Goal: Information Seeking & Learning: Learn about a topic

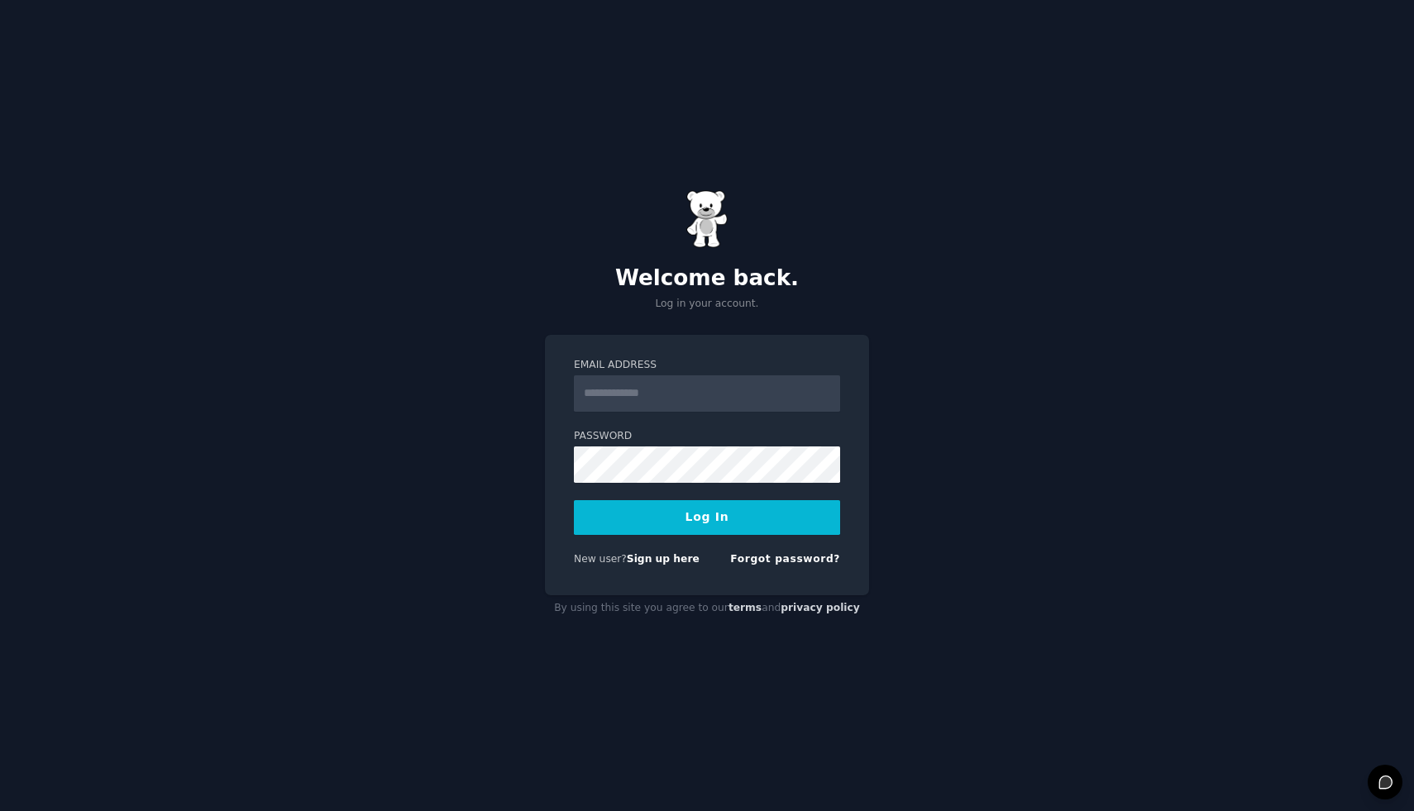
type input "**********"
click at [701, 528] on button "Log In" at bounding box center [707, 517] width 266 height 35
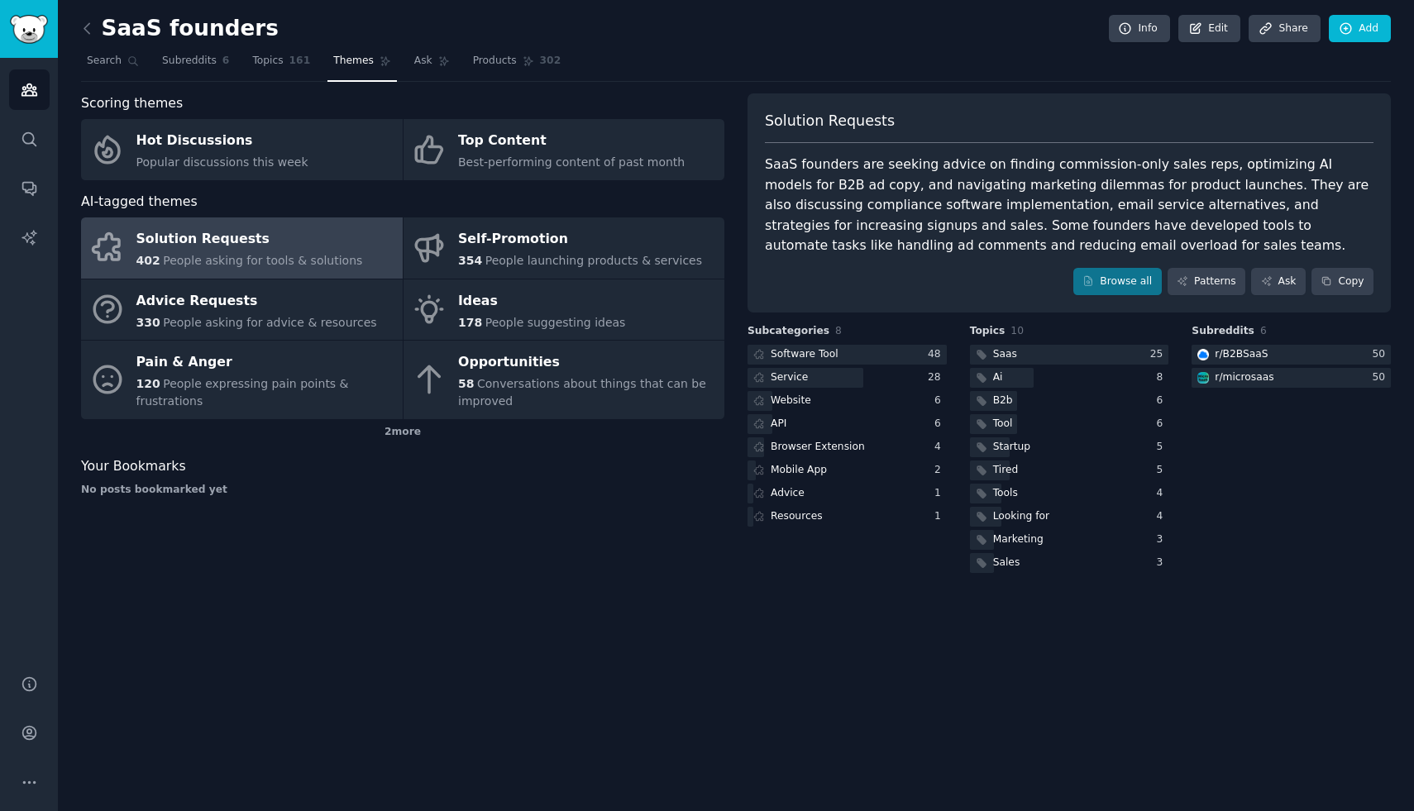
click at [210, 250] on div "Solution Requests" at bounding box center [249, 240] width 227 height 26
click at [251, 246] on div "Solution Requests" at bounding box center [249, 240] width 227 height 26
click at [1216, 279] on link "Patterns" at bounding box center [1206, 282] width 78 height 28
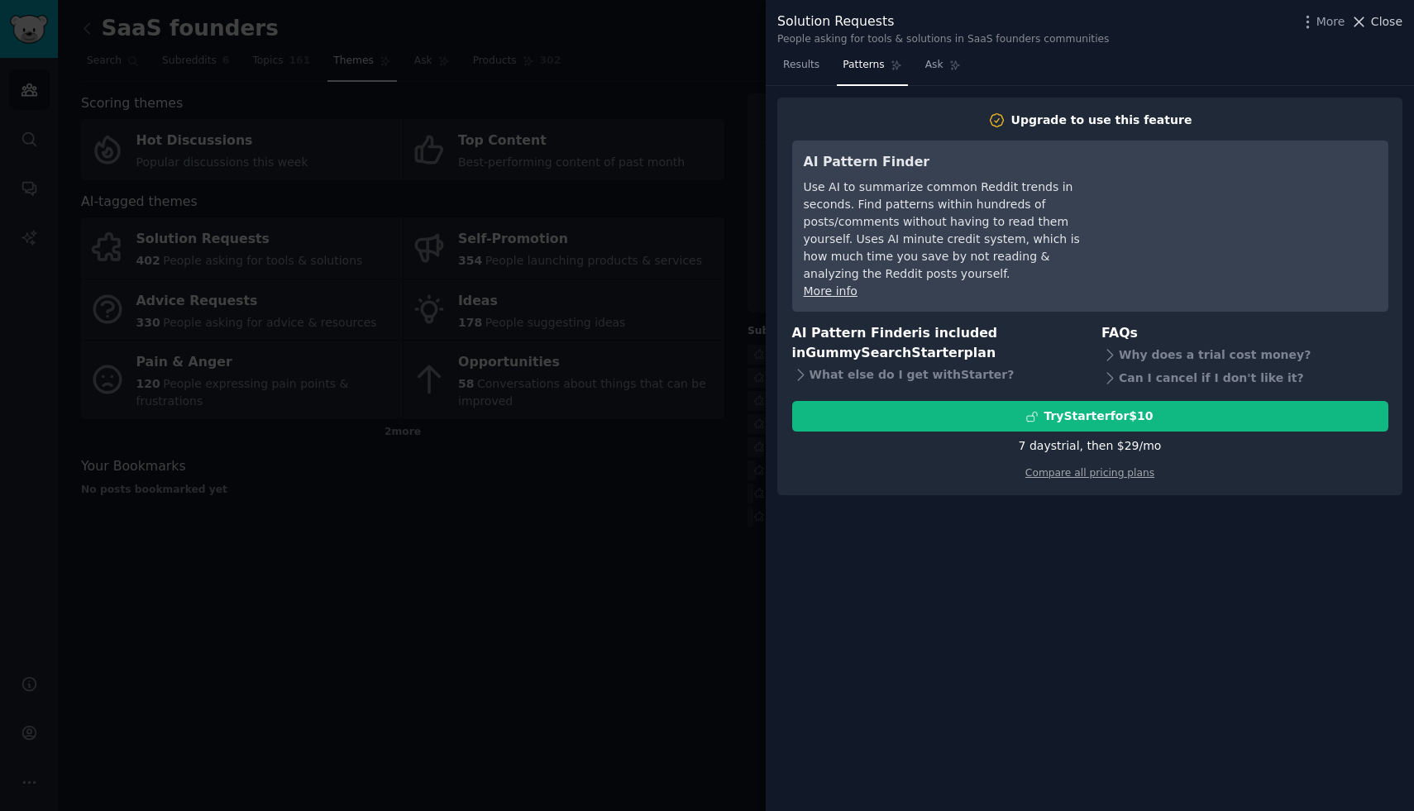
click at [1390, 25] on span "Close" at bounding box center [1386, 21] width 31 height 17
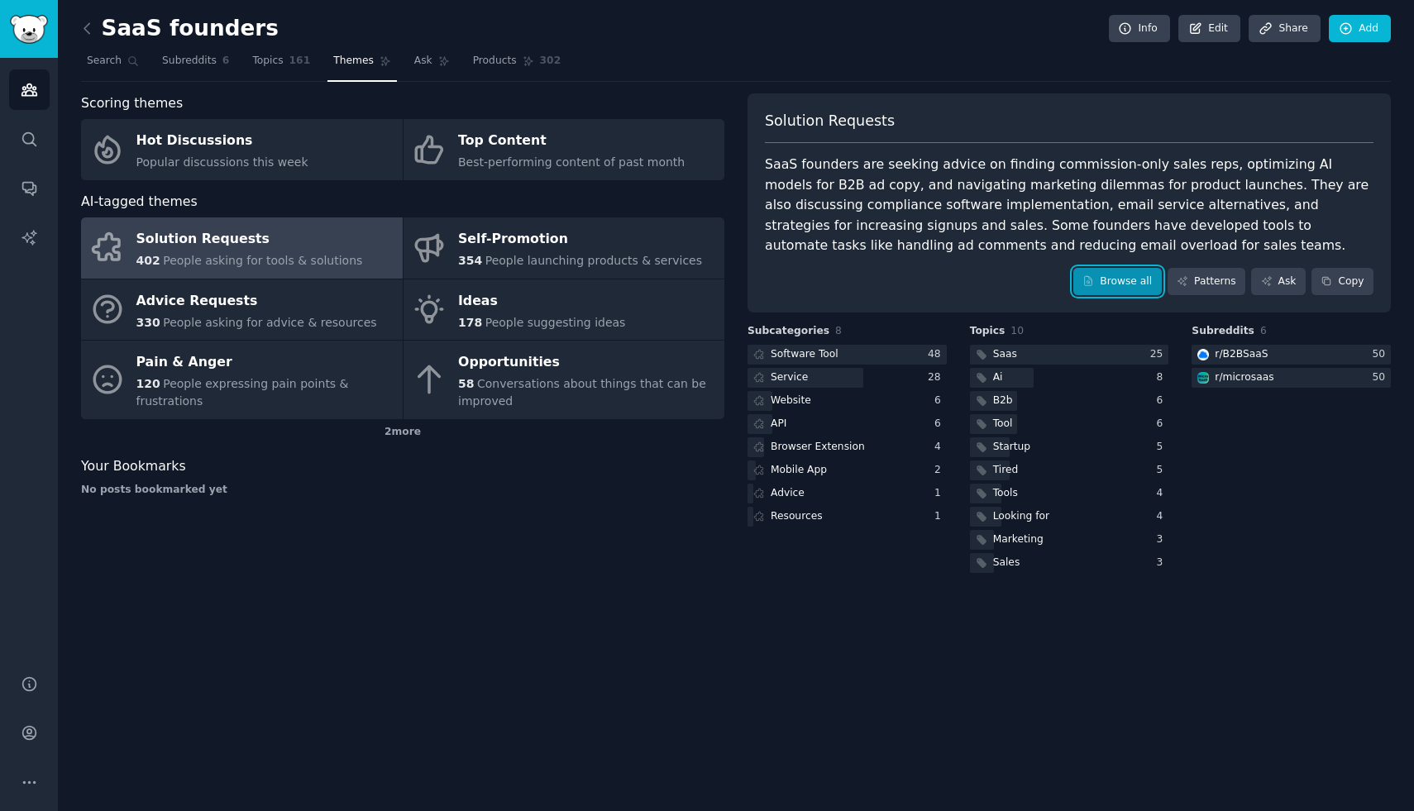
click at [1117, 283] on link "Browse all" at bounding box center [1117, 282] width 88 height 28
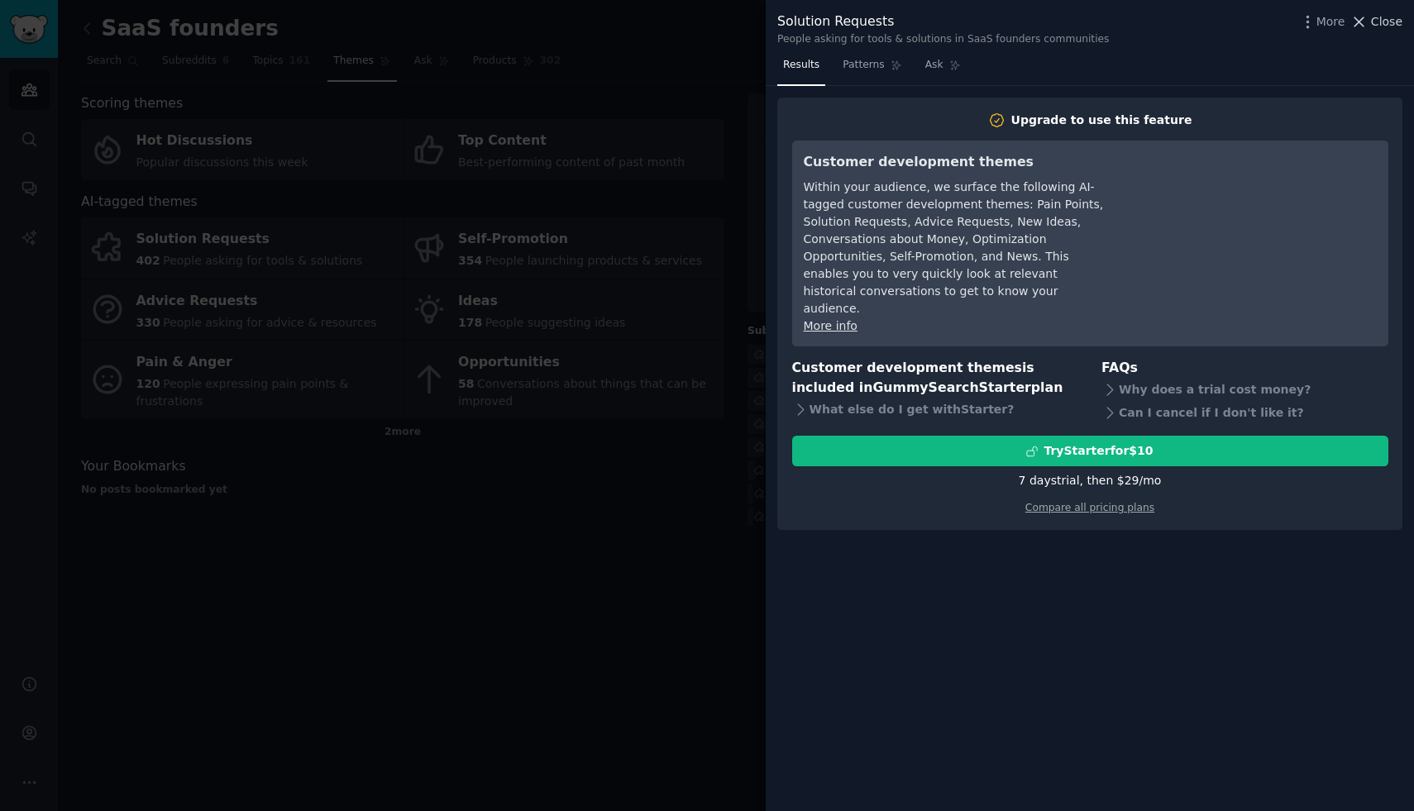
click at [1382, 23] on span "Close" at bounding box center [1386, 21] width 31 height 17
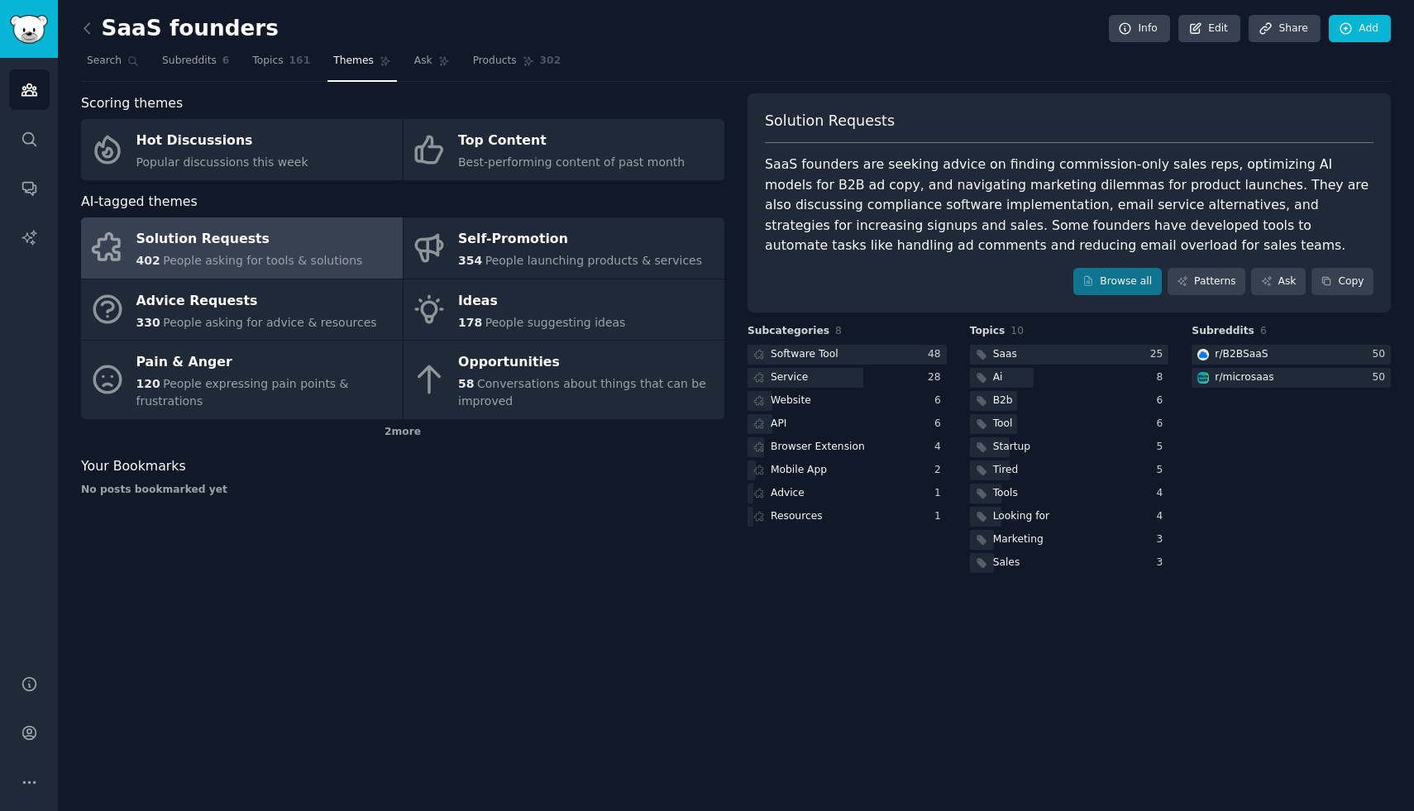
click at [298, 576] on div "SaaS founders Info Edit Share Add Search Subreddits 6 Topics 161 Themes Ask Pro…" at bounding box center [736, 405] width 1356 height 811
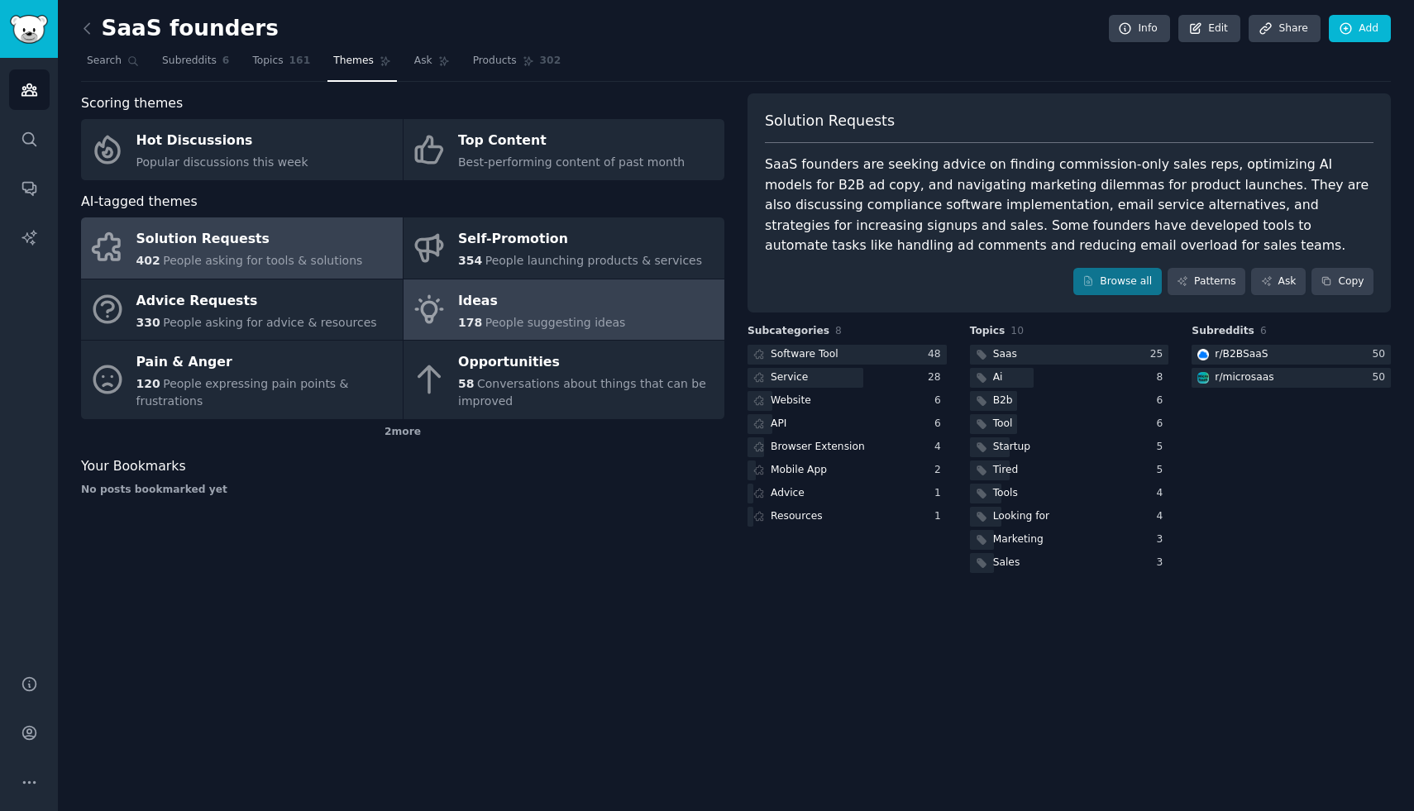
click at [479, 312] on div "Ideas" at bounding box center [541, 301] width 167 height 26
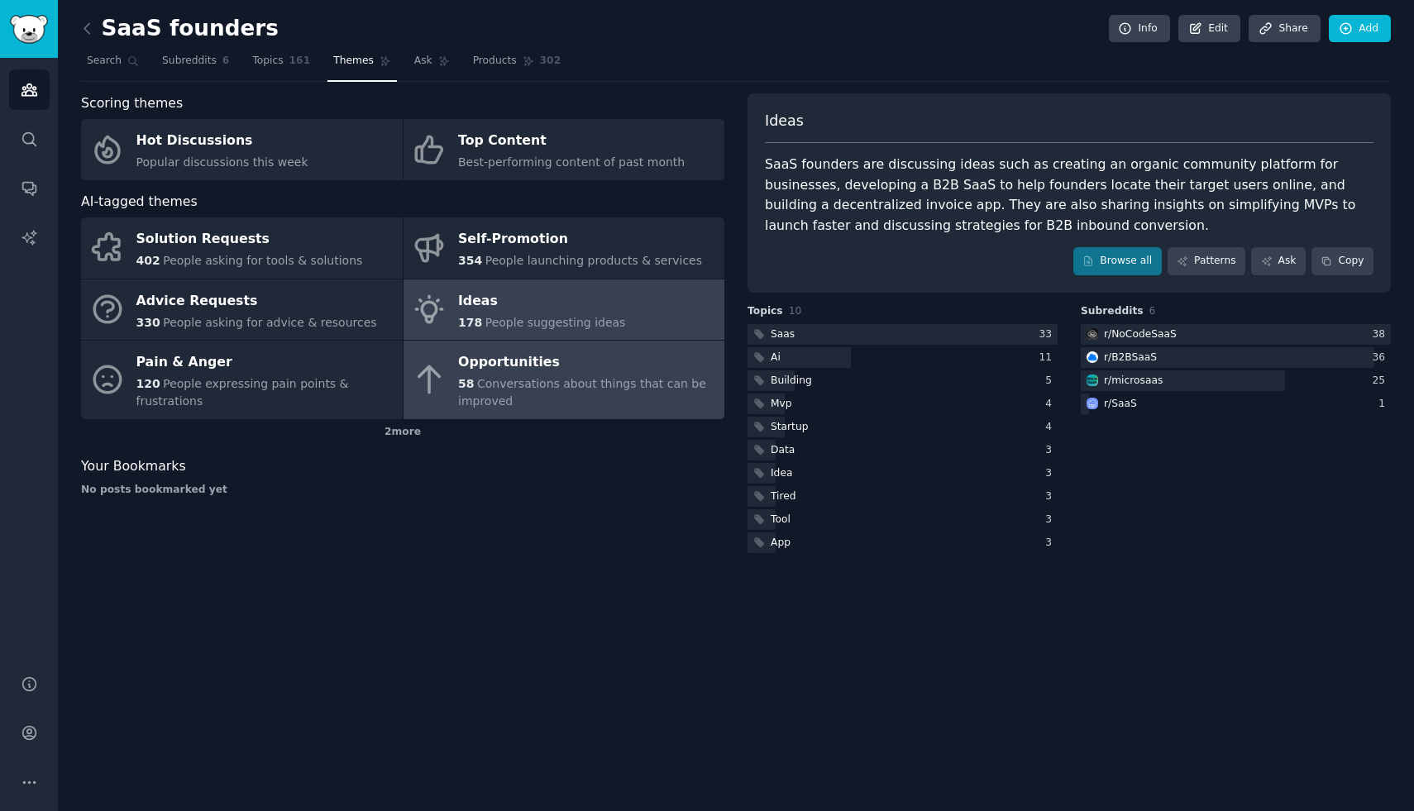
click at [527, 390] on div "58 Conversations about things that can be improved" at bounding box center [587, 392] width 258 height 35
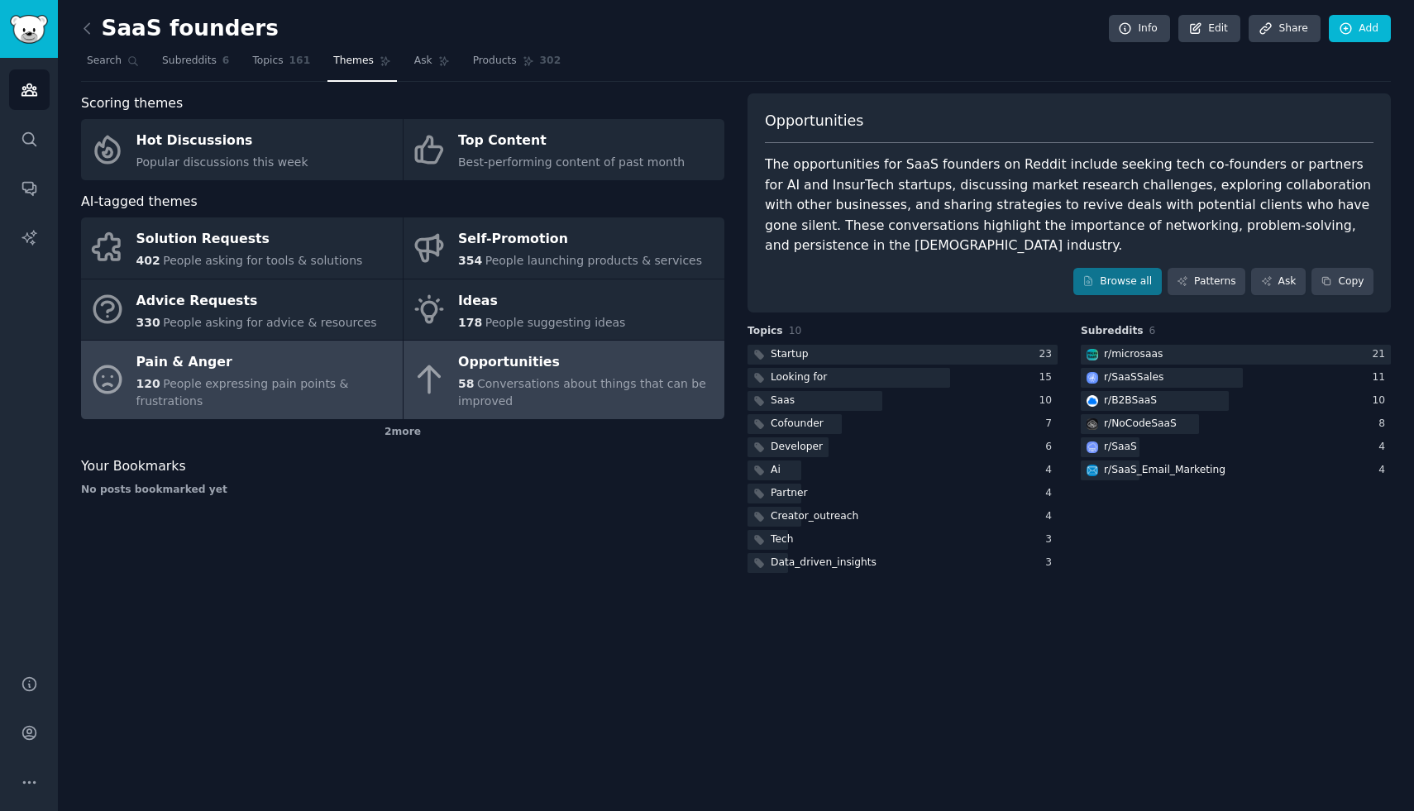
click at [267, 388] on span "People expressing pain points & frustrations" at bounding box center [242, 392] width 212 height 31
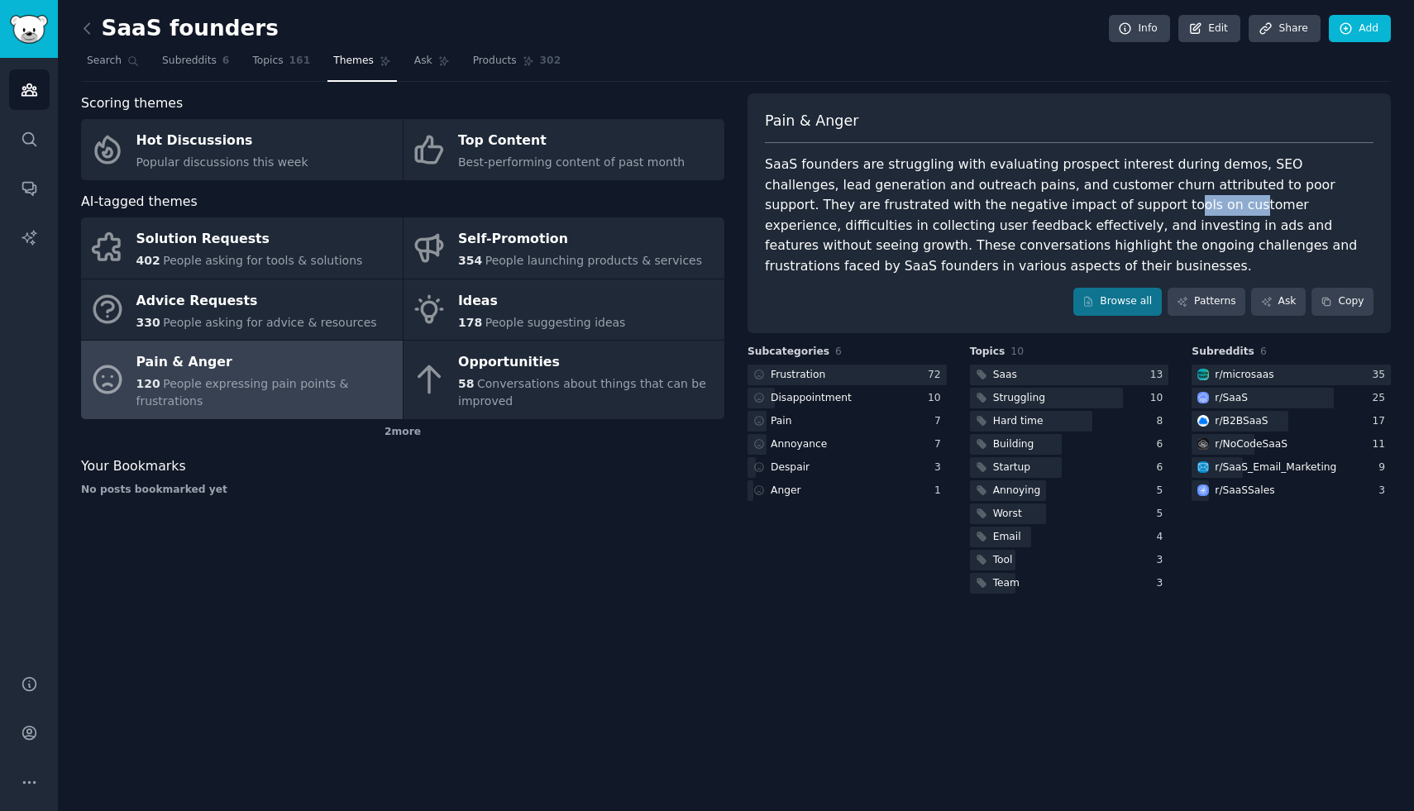
drag, startPoint x: 1042, startPoint y: 203, endPoint x: 989, endPoint y: 201, distance: 53.8
click at [989, 201] on div "SaaS founders are struggling with evaluating prospect interest during demos, SE…" at bounding box center [1069, 216] width 608 height 122
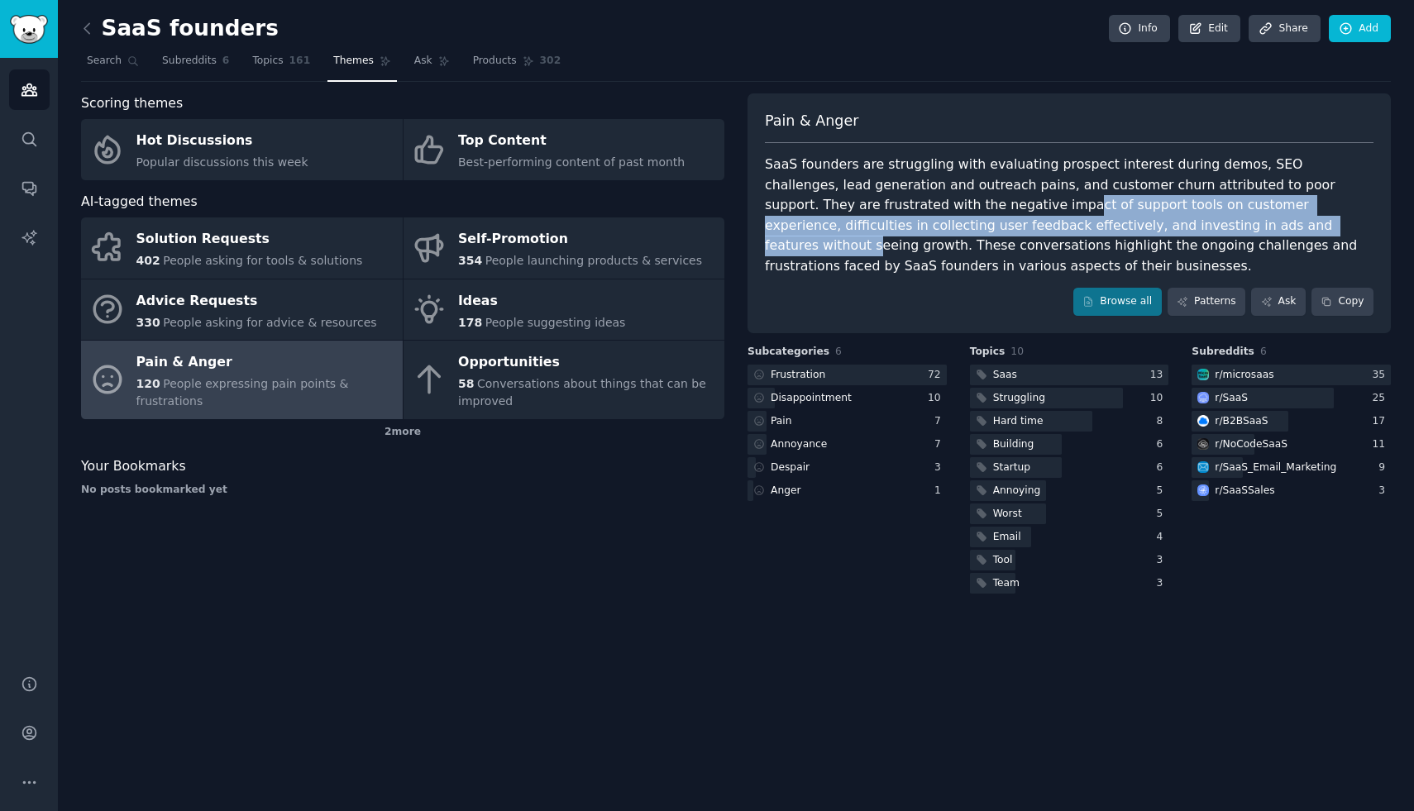
drag, startPoint x: 897, startPoint y: 209, endPoint x: 1163, endPoint y: 217, distance: 266.3
click at [1146, 217] on div "SaaS founders are struggling with evaluating prospect interest during demos, SE…" at bounding box center [1069, 216] width 608 height 122
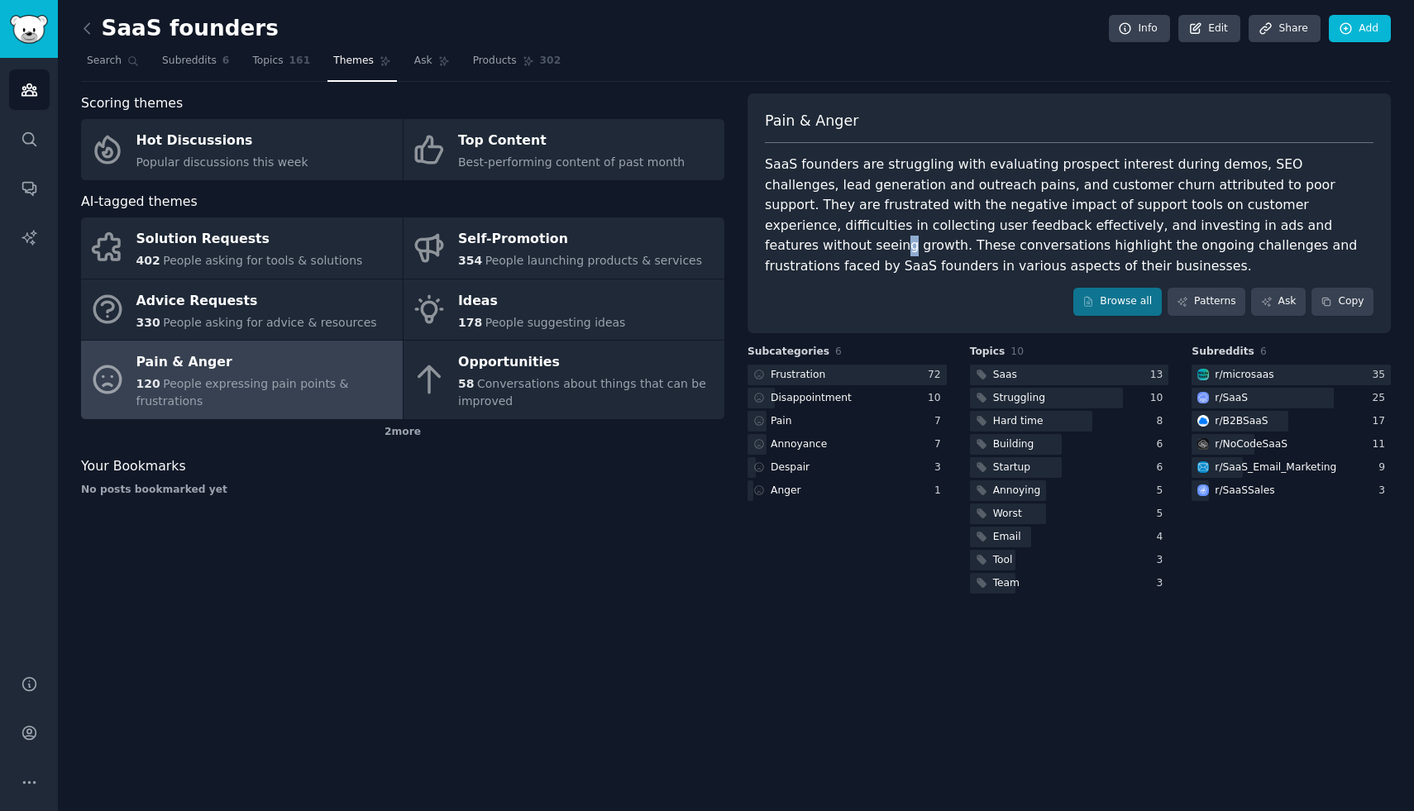
drag, startPoint x: 1171, startPoint y: 220, endPoint x: 1216, endPoint y: 221, distance: 44.6
click at [1183, 221] on div "SaaS founders are struggling with evaluating prospect interest during demos, SE…" at bounding box center [1069, 216] width 608 height 122
click at [1218, 221] on div "SaaS founders are struggling with evaluating prospect interest during demos, SE…" at bounding box center [1069, 216] width 608 height 122
drag, startPoint x: 1284, startPoint y: 225, endPoint x: 1107, endPoint y: 227, distance: 176.9
click at [1107, 227] on div "SaaS founders are struggling with evaluating prospect interest during demos, SE…" at bounding box center [1069, 216] width 608 height 122
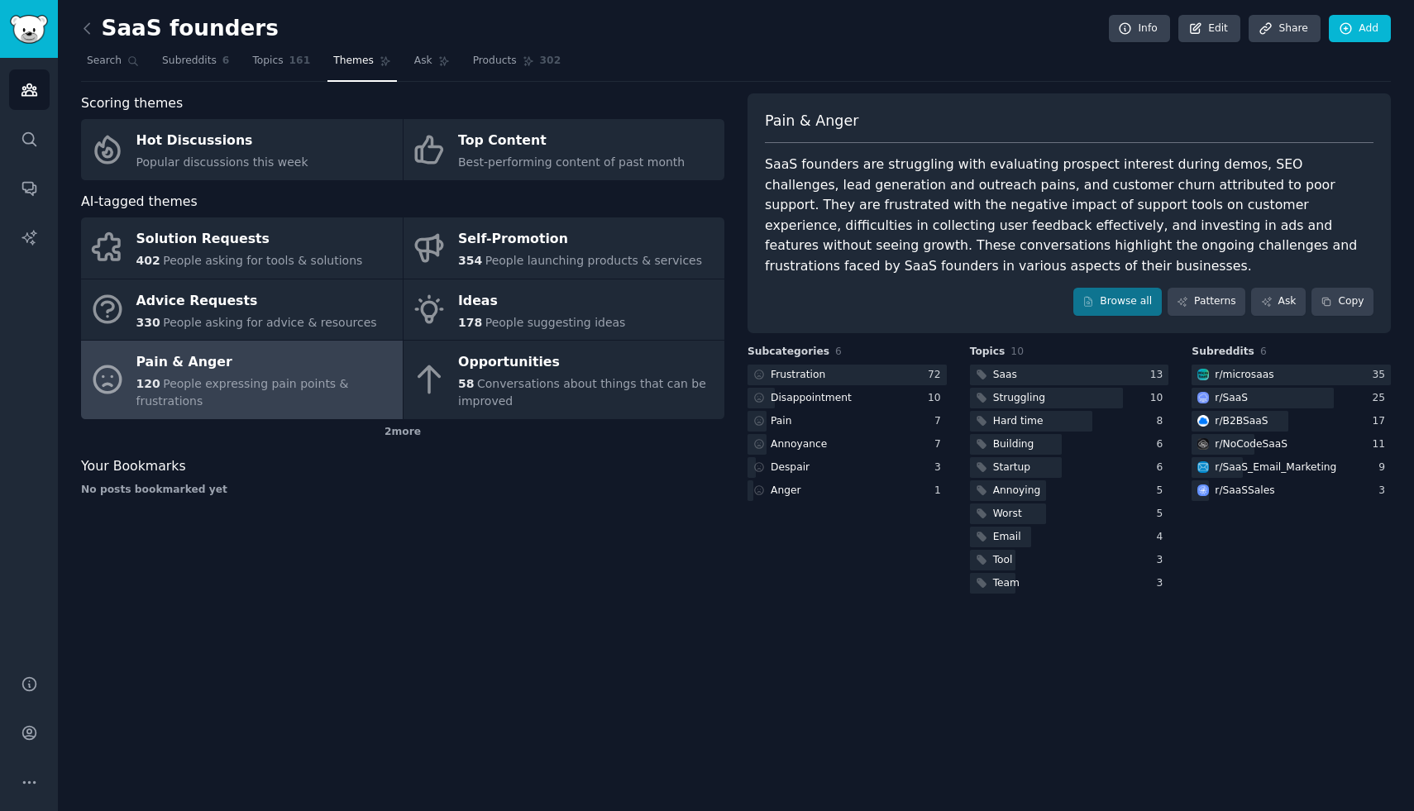
click at [1102, 227] on div "SaaS founders are struggling with evaluating prospect interest during demos, SE…" at bounding box center [1069, 216] width 608 height 122
drag, startPoint x: 1078, startPoint y: 227, endPoint x: 976, endPoint y: 224, distance: 101.7
click at [995, 226] on div "SaaS founders are struggling with evaluating prospect interest during demos, SE…" at bounding box center [1069, 216] width 608 height 122
drag, startPoint x: 974, startPoint y: 224, endPoint x: 943, endPoint y: 224, distance: 30.6
click at [963, 224] on div "SaaS founders are struggling with evaluating prospect interest during demos, SE…" at bounding box center [1069, 216] width 608 height 122
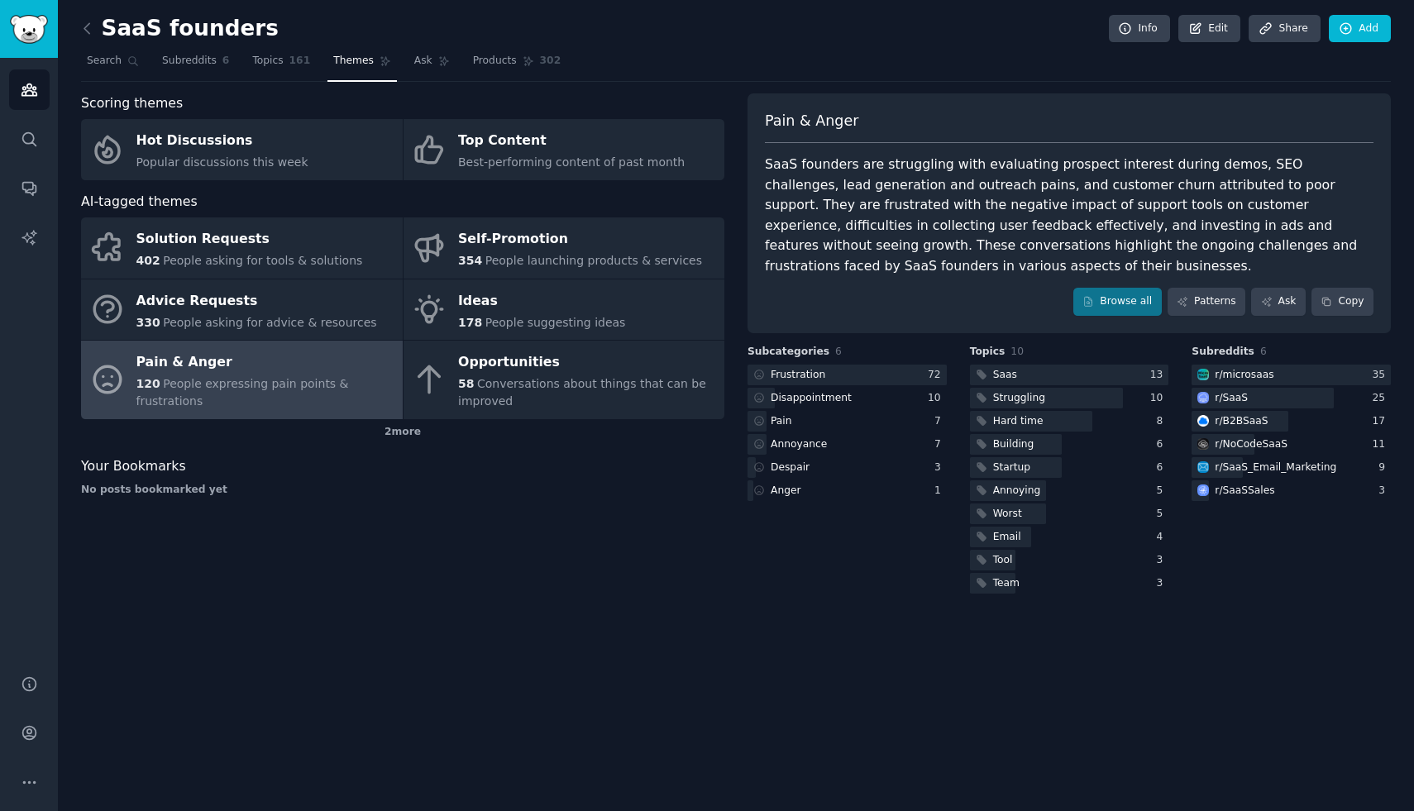
drag, startPoint x: 783, startPoint y: 234, endPoint x: 751, endPoint y: 236, distance: 32.3
click at [780, 234] on div "SaaS founders are struggling with evaluating prospect interest during demos, SE…" at bounding box center [1069, 216] width 608 height 122
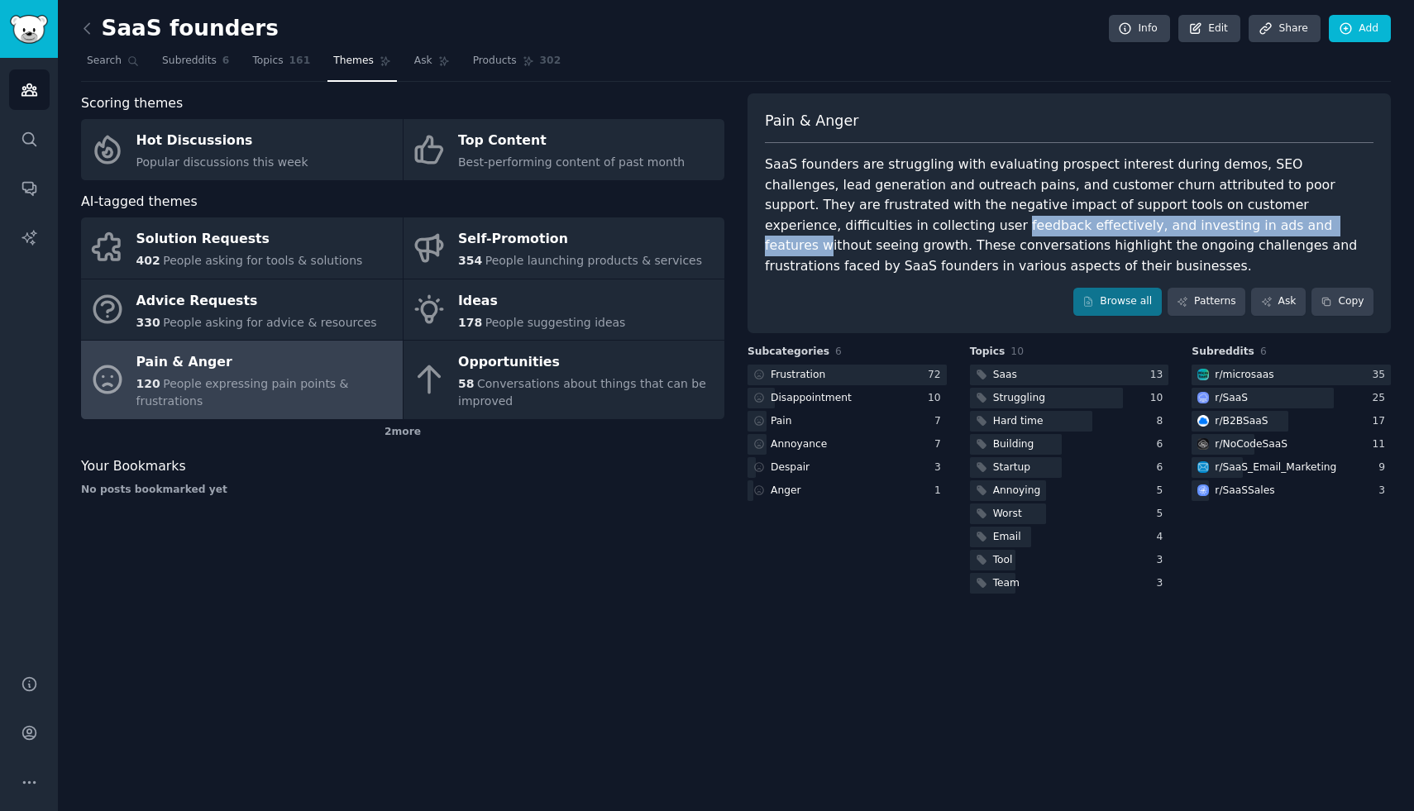
drag, startPoint x: 766, startPoint y: 227, endPoint x: 1125, endPoint y: 217, distance: 358.9
click at [1114, 218] on div "SaaS founders are struggling with evaluating prospect interest during demos, SE…" at bounding box center [1069, 216] width 608 height 122
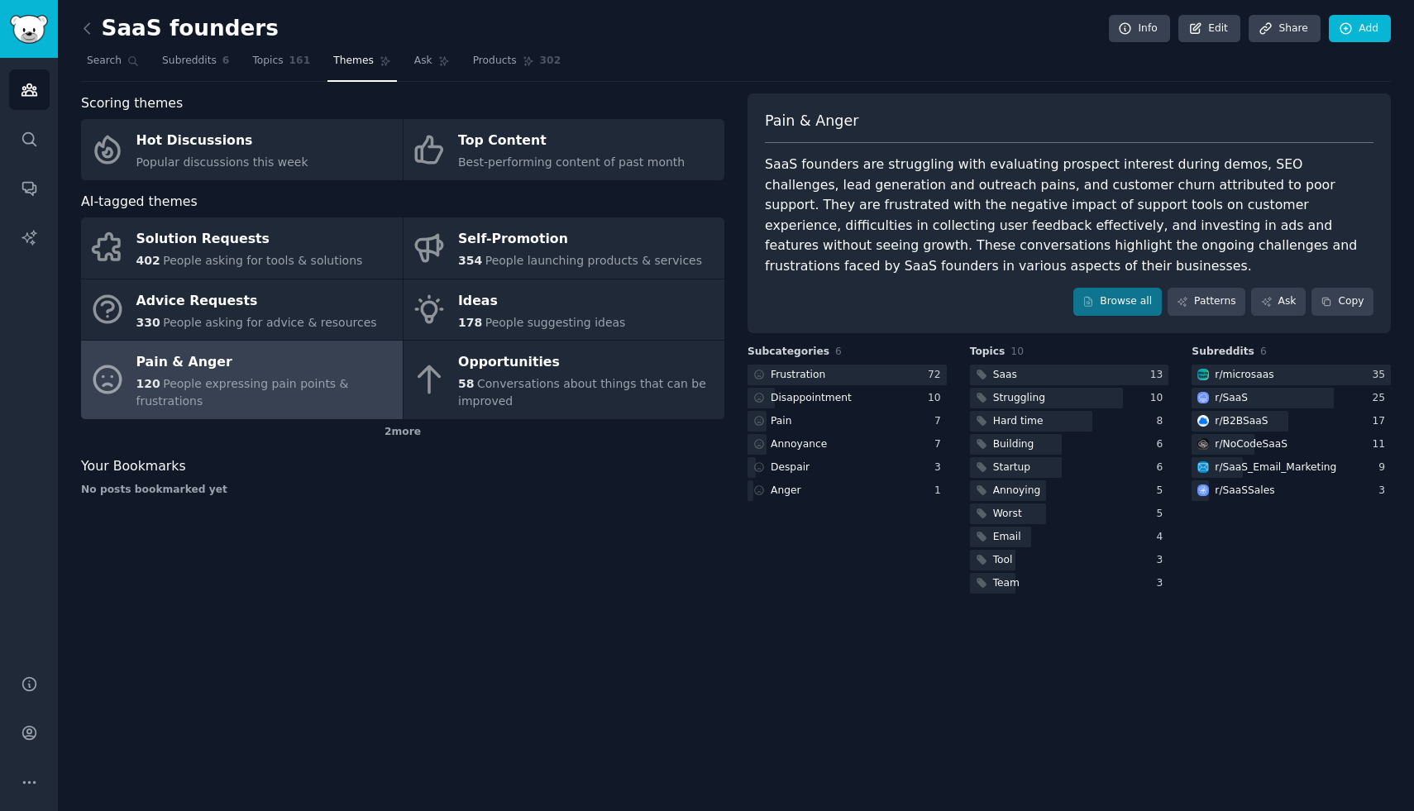
click at [1128, 217] on div "SaaS founders are struggling with evaluating prospect interest during demos, SE…" at bounding box center [1069, 216] width 608 height 122
drag, startPoint x: 1229, startPoint y: 222, endPoint x: 895, endPoint y: 255, distance: 335.5
click at [900, 250] on div "SaaS founders are struggling with evaluating prospect interest during demos, SE…" at bounding box center [1069, 216] width 608 height 122
click at [894, 256] on div "SaaS founders are struggling with evaluating prospect interest during demos, SE…" at bounding box center [1069, 216] width 608 height 122
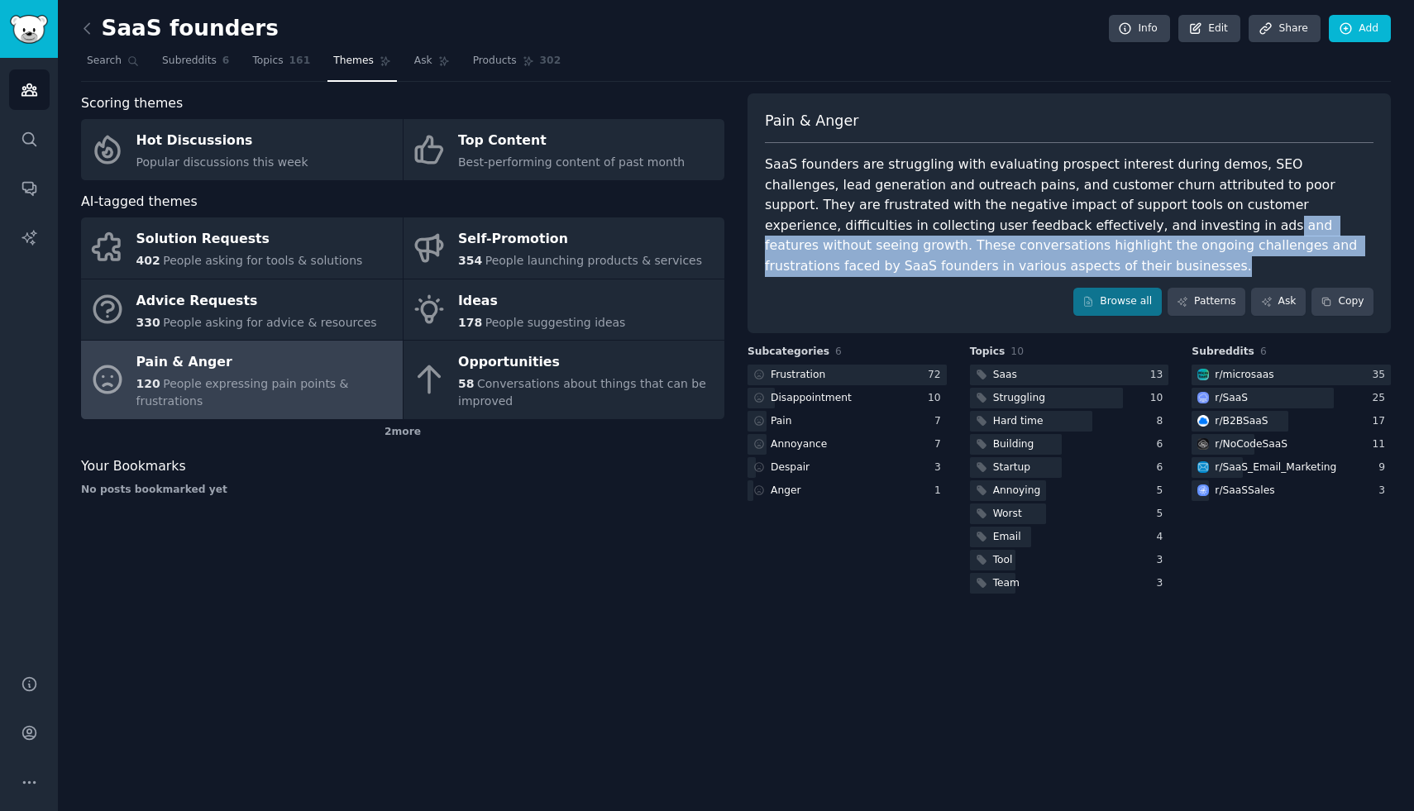
drag, startPoint x: 842, startPoint y: 272, endPoint x: 956, endPoint y: 244, distance: 117.5
click at [996, 235] on div "SaaS founders are struggling with evaluating prospect interest during demos, SE…" at bounding box center [1069, 216] width 608 height 122
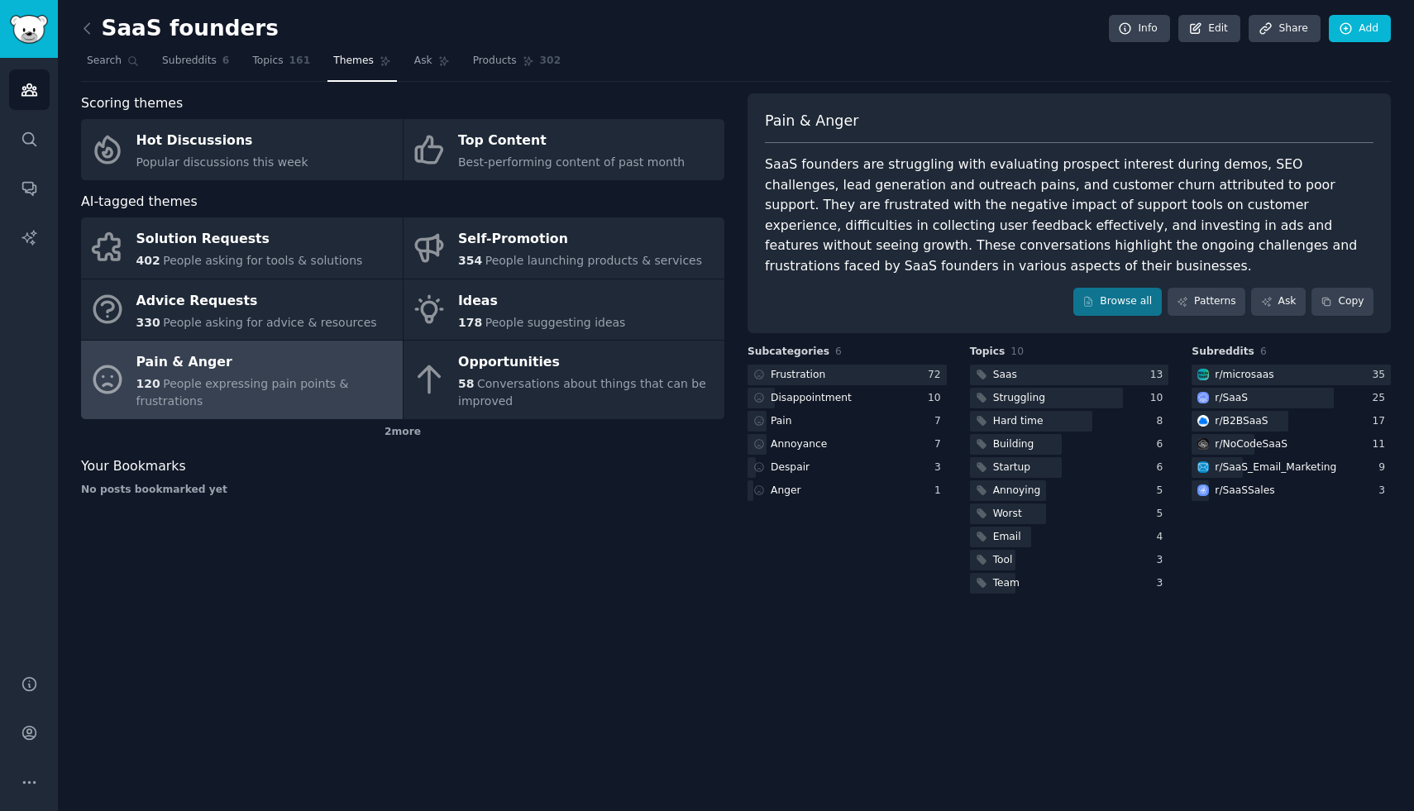
drag, startPoint x: 956, startPoint y: 244, endPoint x: 941, endPoint y: 246, distance: 15.1
click at [951, 245] on div "SaaS founders are struggling with evaluating prospect interest during demos, SE…" at bounding box center [1069, 216] width 608 height 122
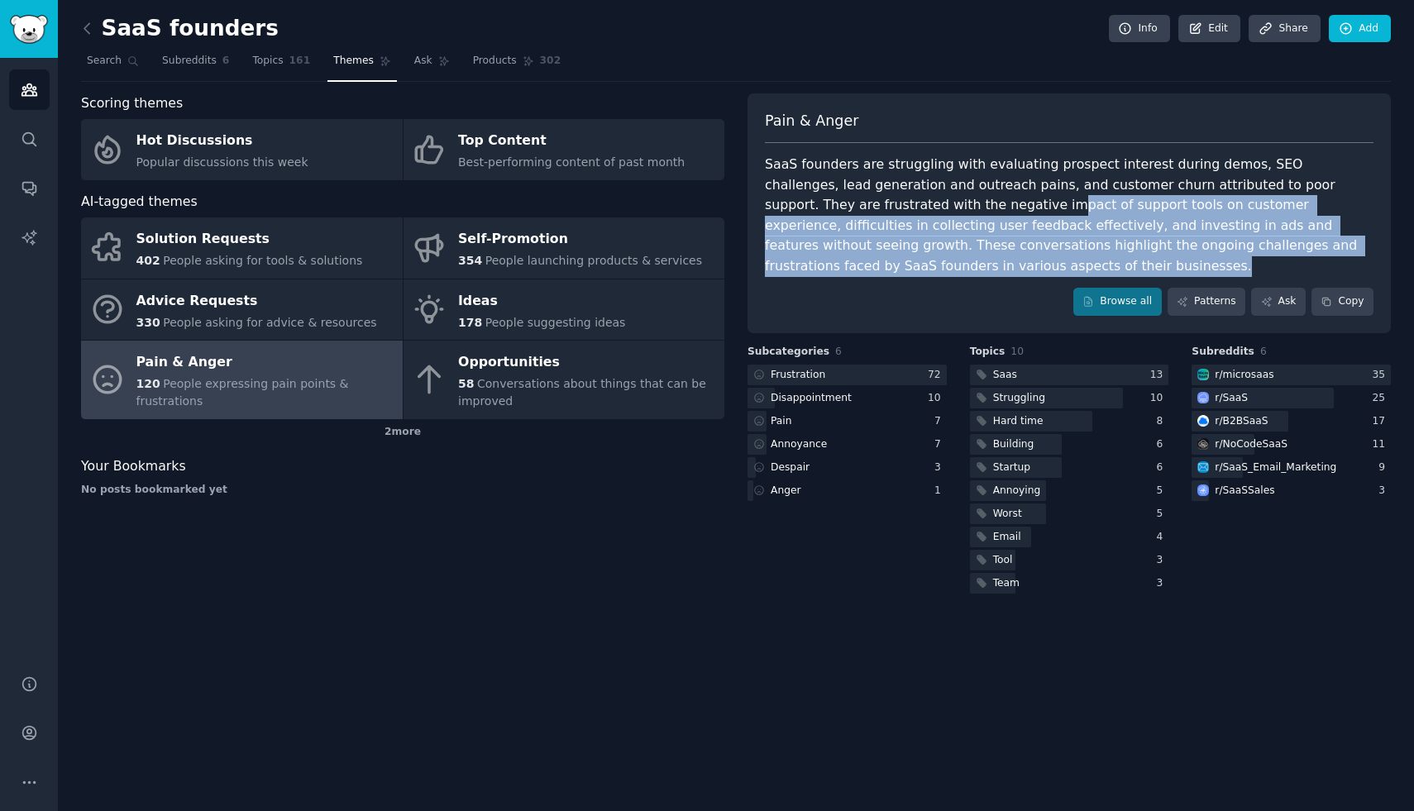
drag, startPoint x: 880, startPoint y: 215, endPoint x: 887, endPoint y: 260, distance: 45.3
click at [887, 259] on div "SaaS founders are struggling with evaluating prospect interest during demos, SE…" at bounding box center [1069, 216] width 608 height 122
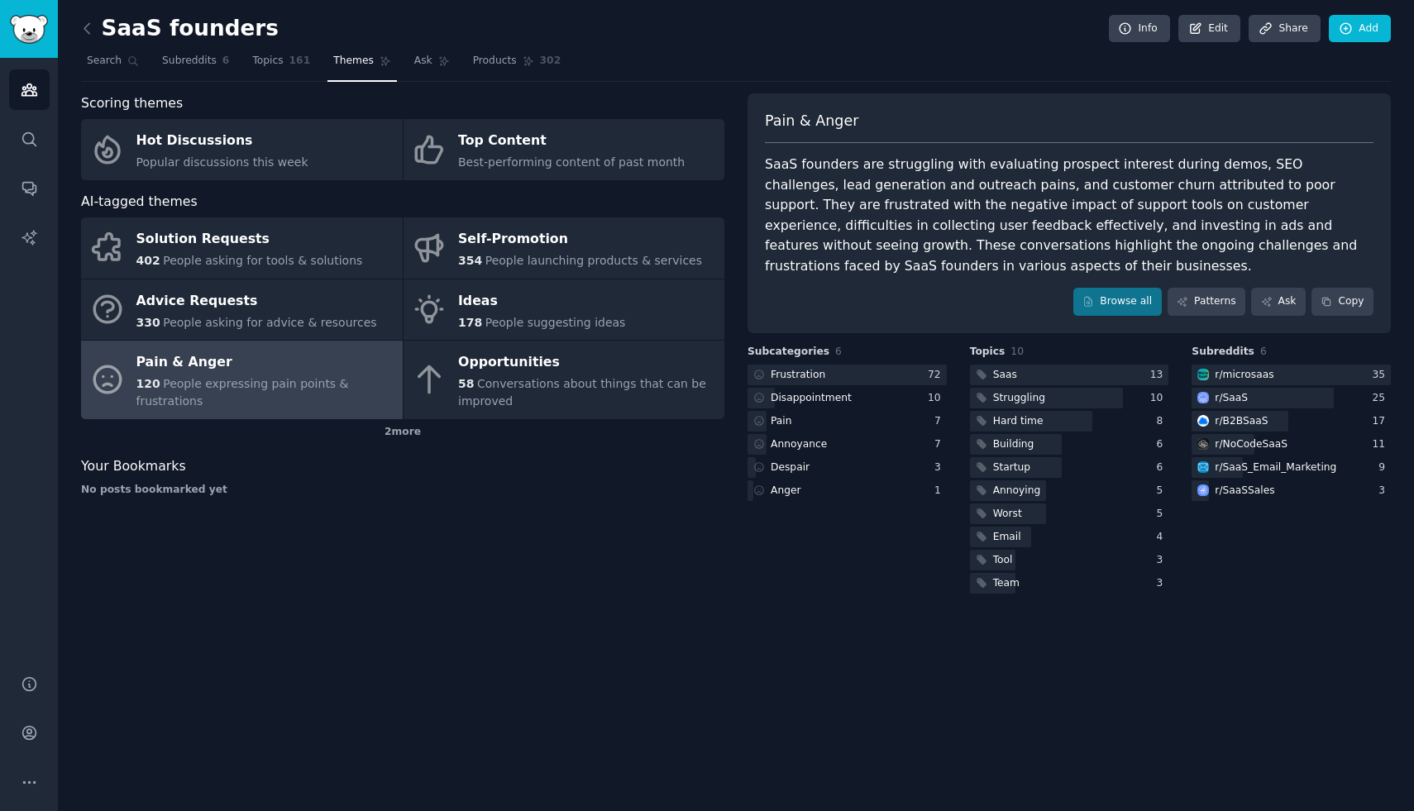
click at [883, 265] on div "SaaS founders are struggling with evaluating prospect interest during demos, SE…" at bounding box center [1069, 216] width 608 height 122
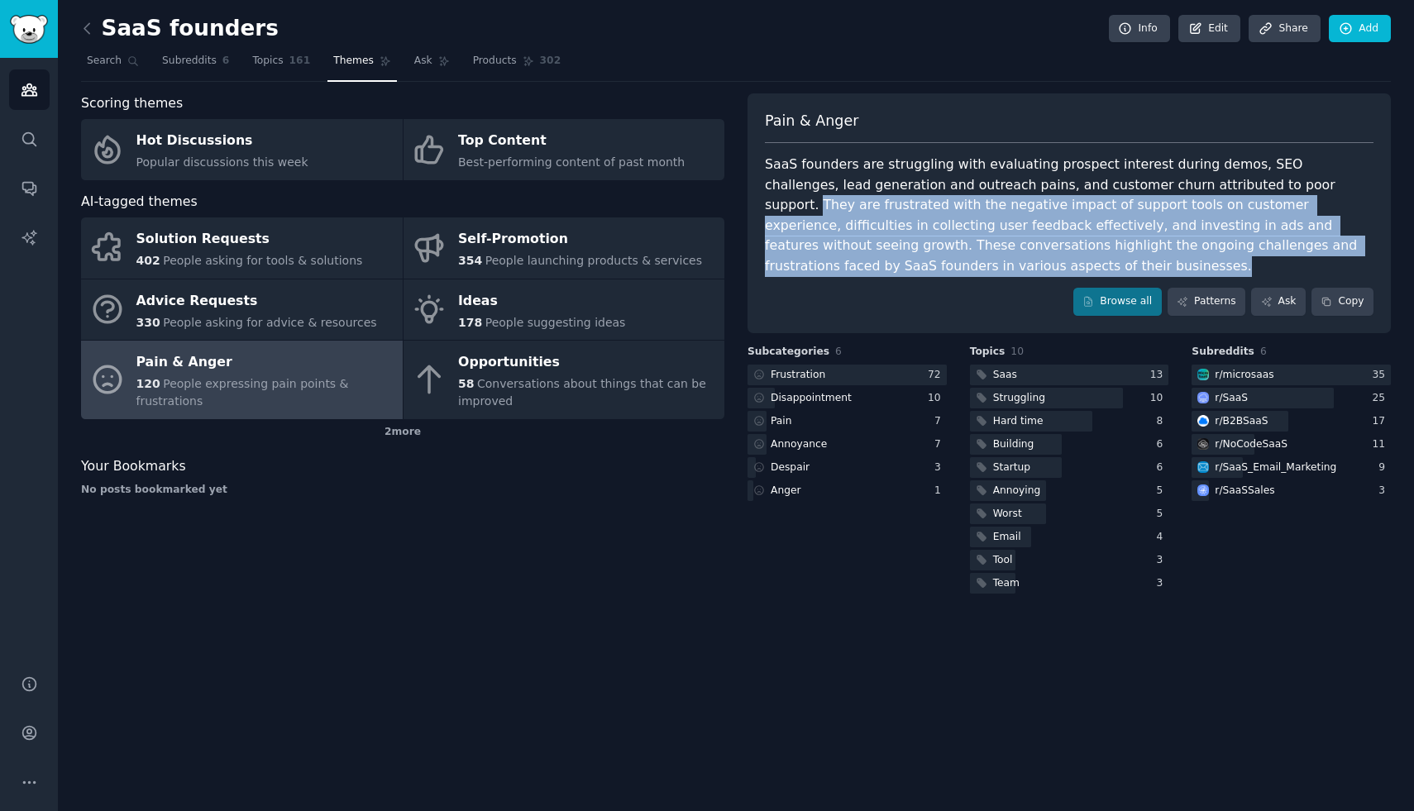
drag, startPoint x: 875, startPoint y: 265, endPoint x: 1234, endPoint y: 189, distance: 367.6
click at [1234, 189] on div "SaaS founders are struggling with evaluating prospect interest during demos, SE…" at bounding box center [1069, 216] width 608 height 122
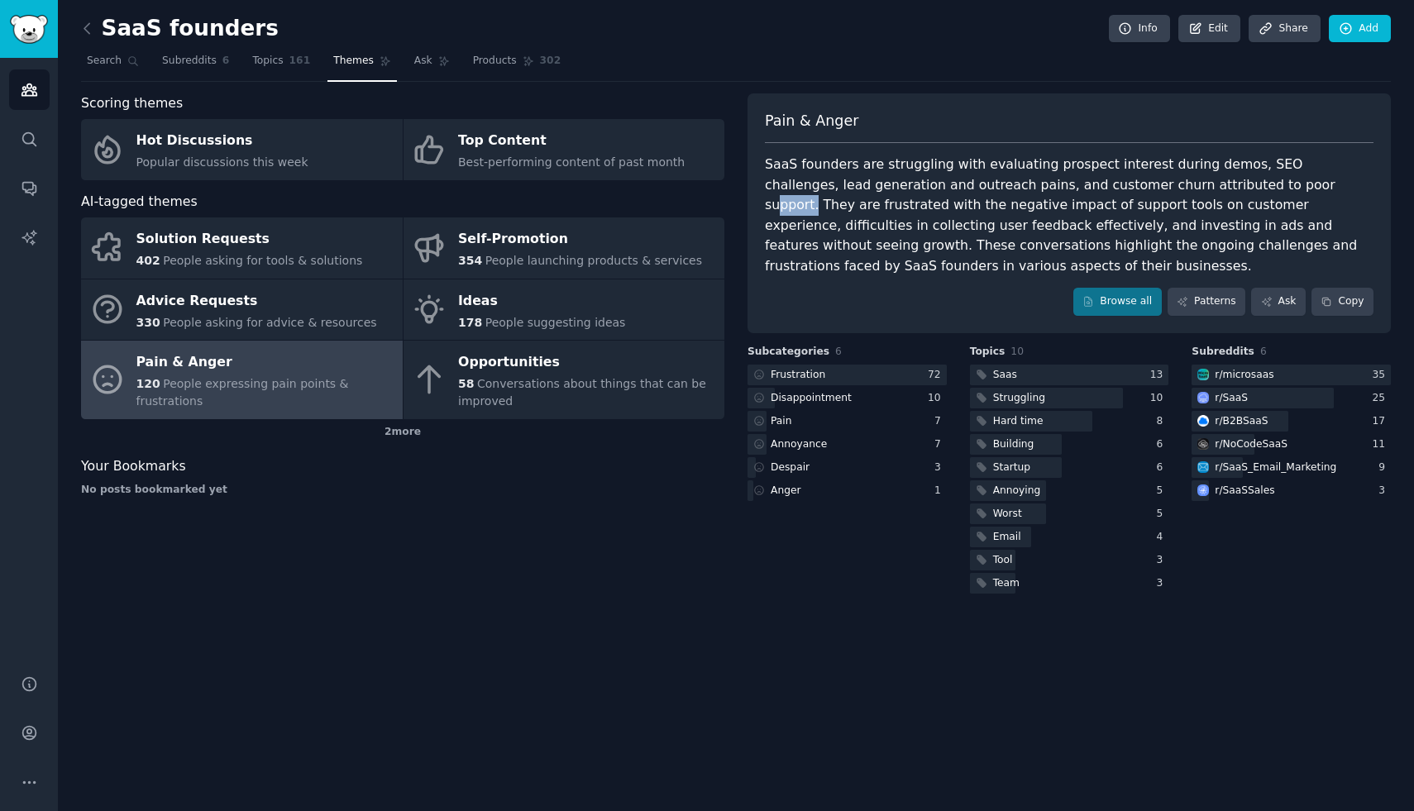
drag, startPoint x: 1231, startPoint y: 188, endPoint x: 1177, endPoint y: 186, distance: 53.8
click at [1182, 185] on div "SaaS founders are struggling with evaluating prospect interest during demos, SE…" at bounding box center [1069, 216] width 608 height 122
click at [1174, 186] on div "SaaS founders are struggling with evaluating prospect interest during demos, SE…" at bounding box center [1069, 216] width 608 height 122
click at [517, 604] on div "SaaS founders Info Edit Share Add Search Subreddits 6 Topics 161 Themes Ask Pro…" at bounding box center [736, 405] width 1356 height 811
